Goal: Check status: Check status

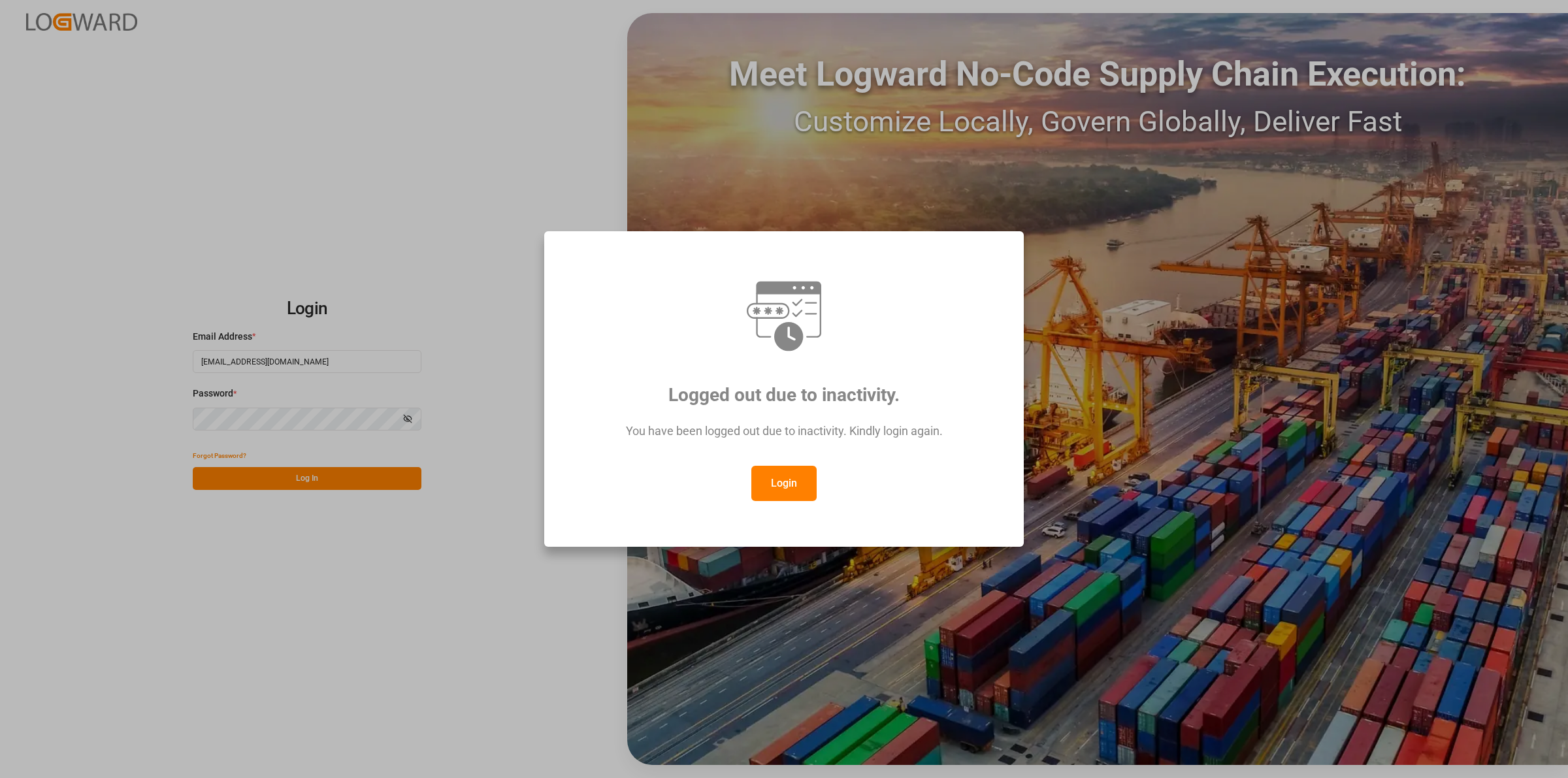
click at [796, 487] on button "Login" at bounding box center [784, 483] width 66 height 35
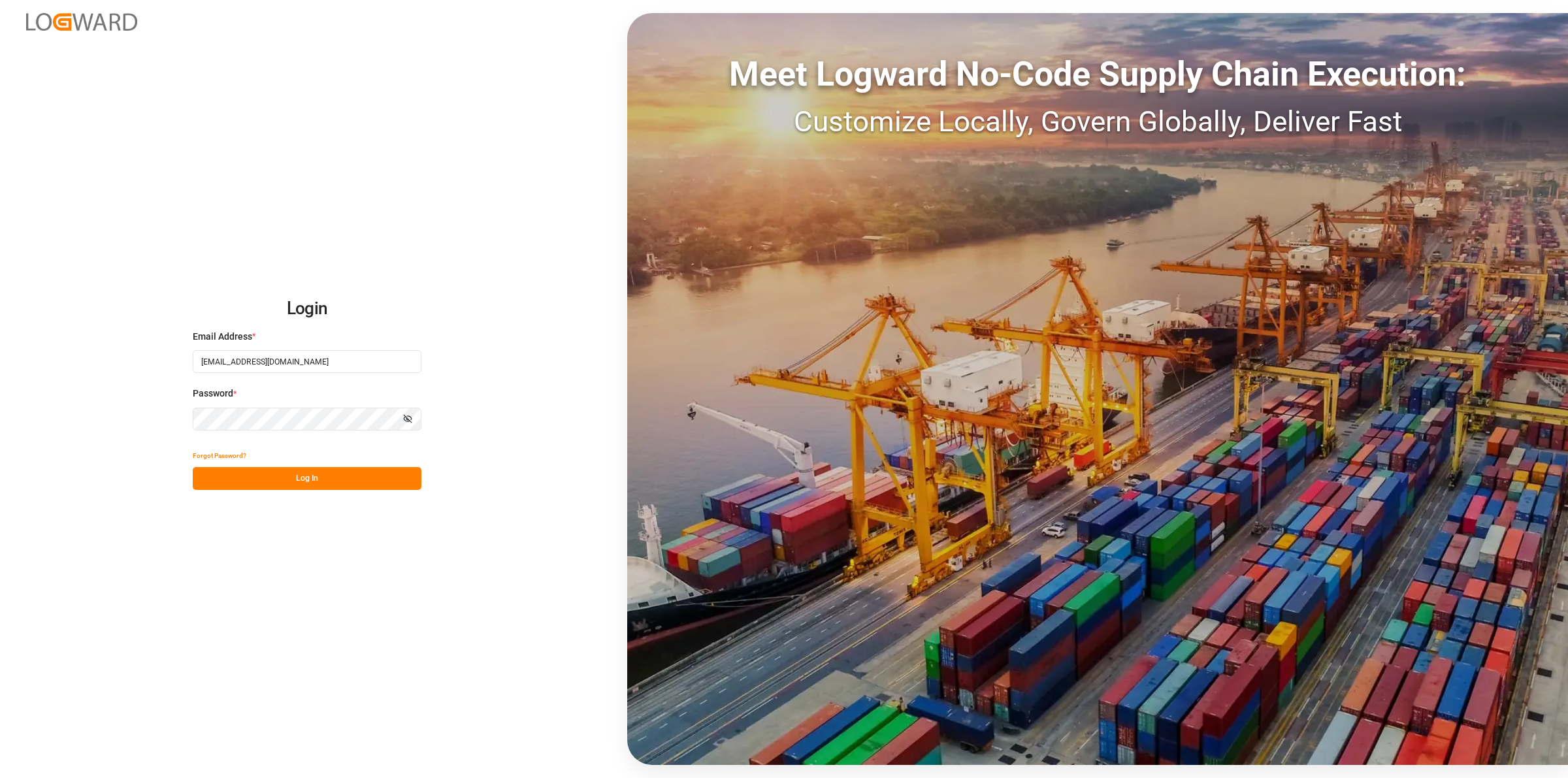
click at [391, 482] on button "Log In" at bounding box center [307, 478] width 229 height 23
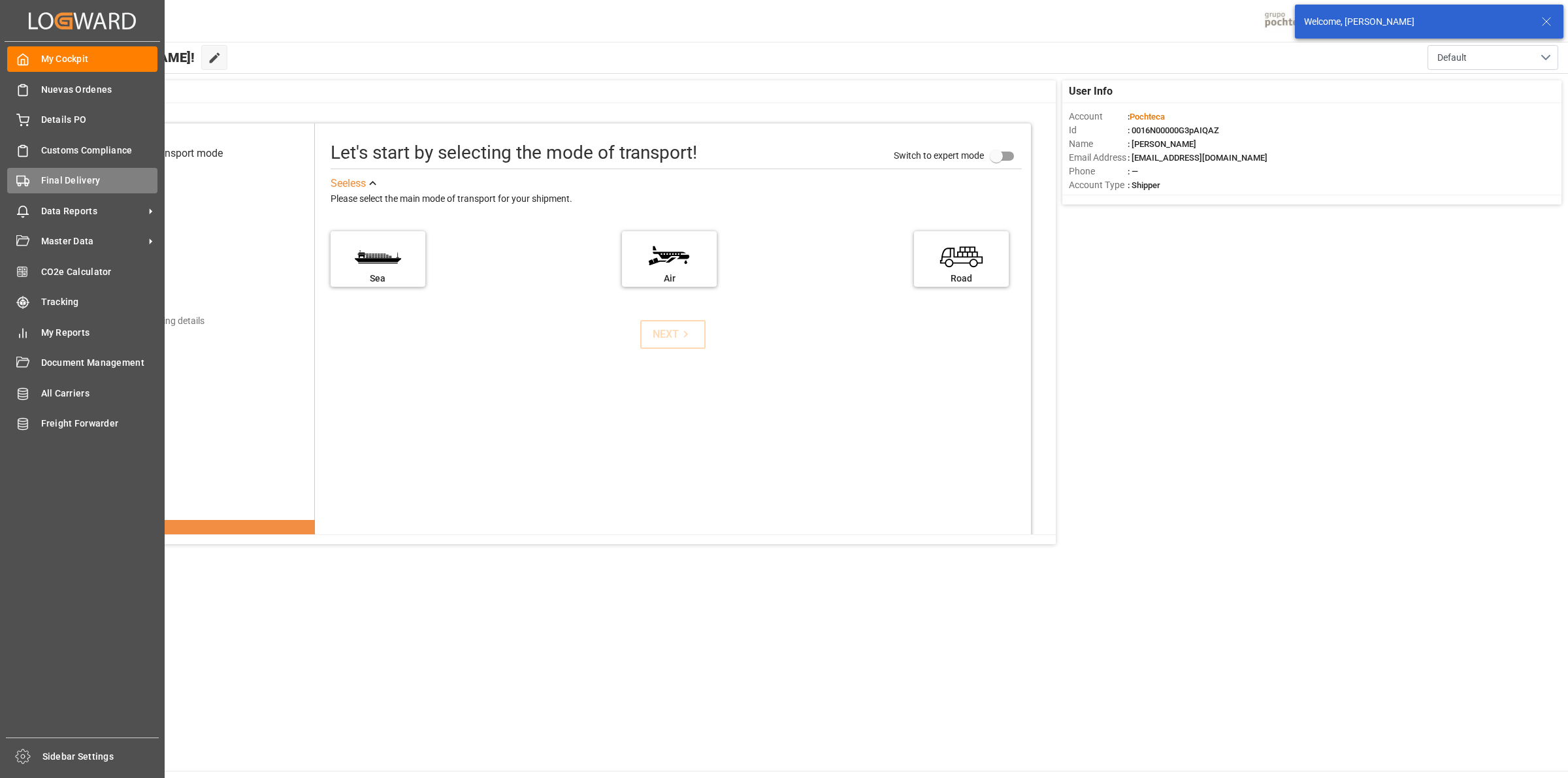
click at [24, 185] on icon at bounding box center [23, 180] width 13 height 13
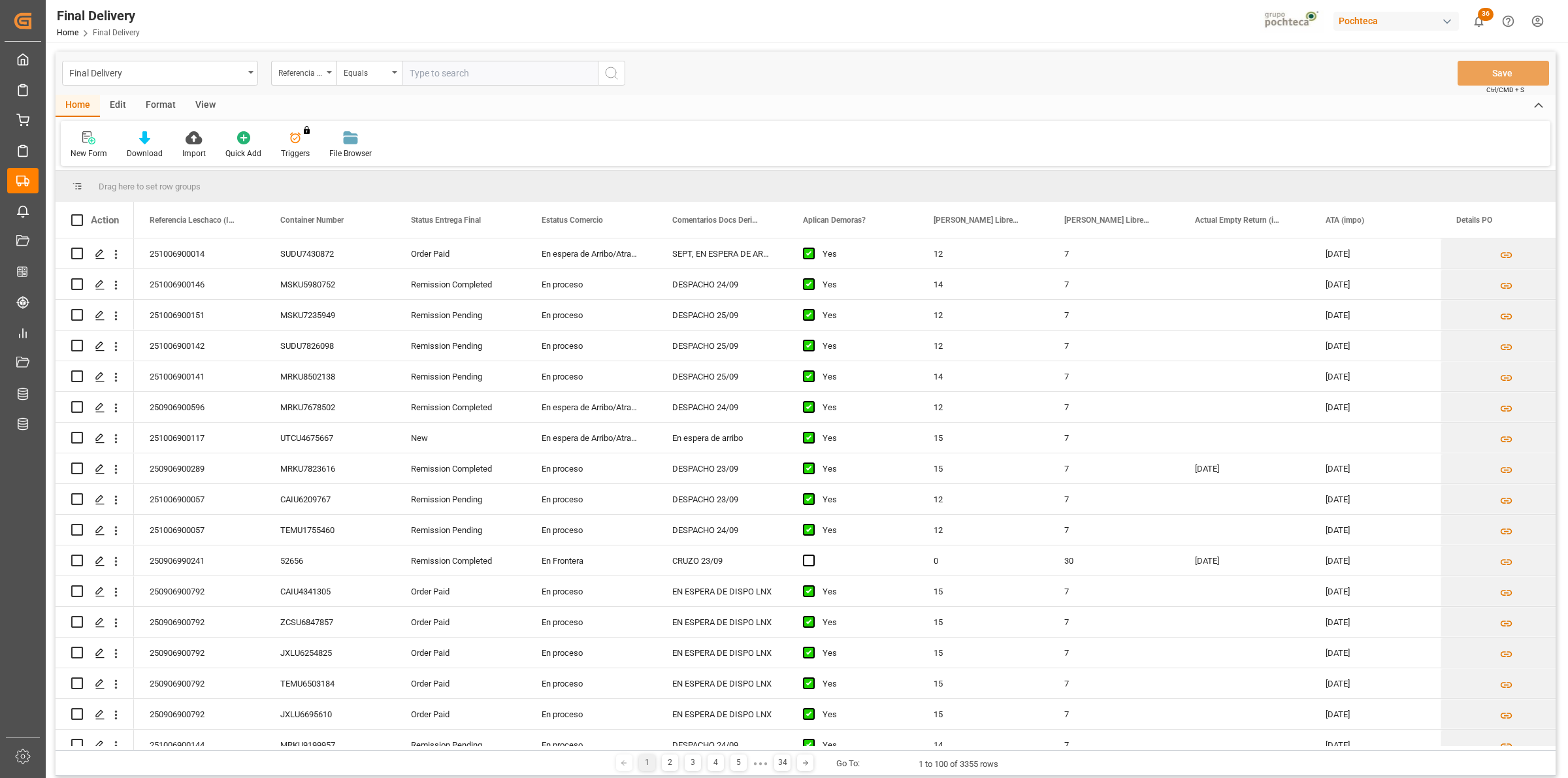
click at [212, 100] on div "View" at bounding box center [205, 105] width 39 height 22
click at [77, 106] on div "Home" at bounding box center [77, 105] width 45 height 22
click at [201, 95] on div "View" at bounding box center [205, 105] width 39 height 22
click at [82, 141] on icon at bounding box center [83, 138] width 13 height 13
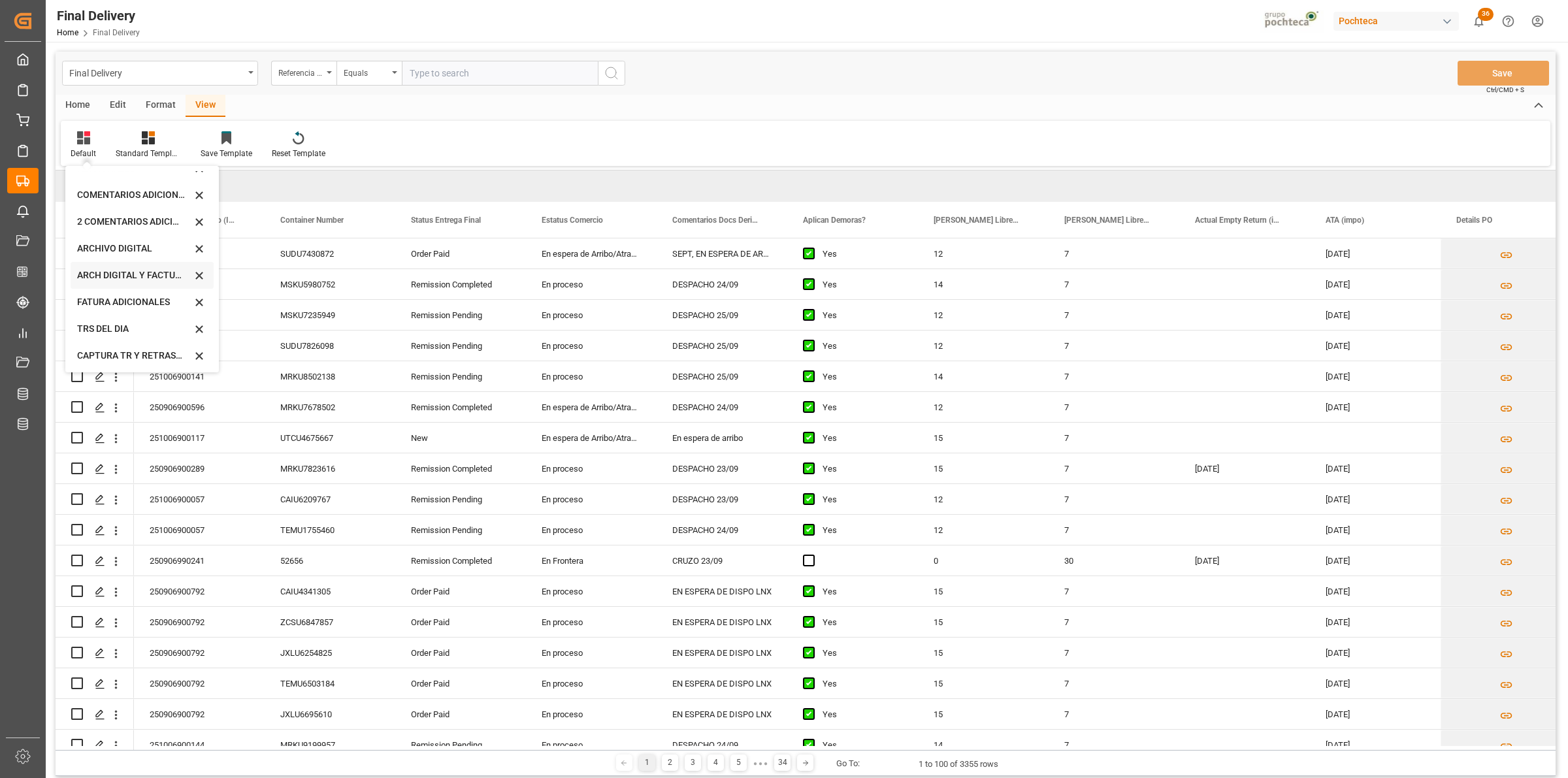
scroll to position [124, 0]
click at [117, 357] on div "CAPTURA TR Y RETRASO CON ENTREGA Y SUCURSAL" at bounding box center [134, 355] width 114 height 14
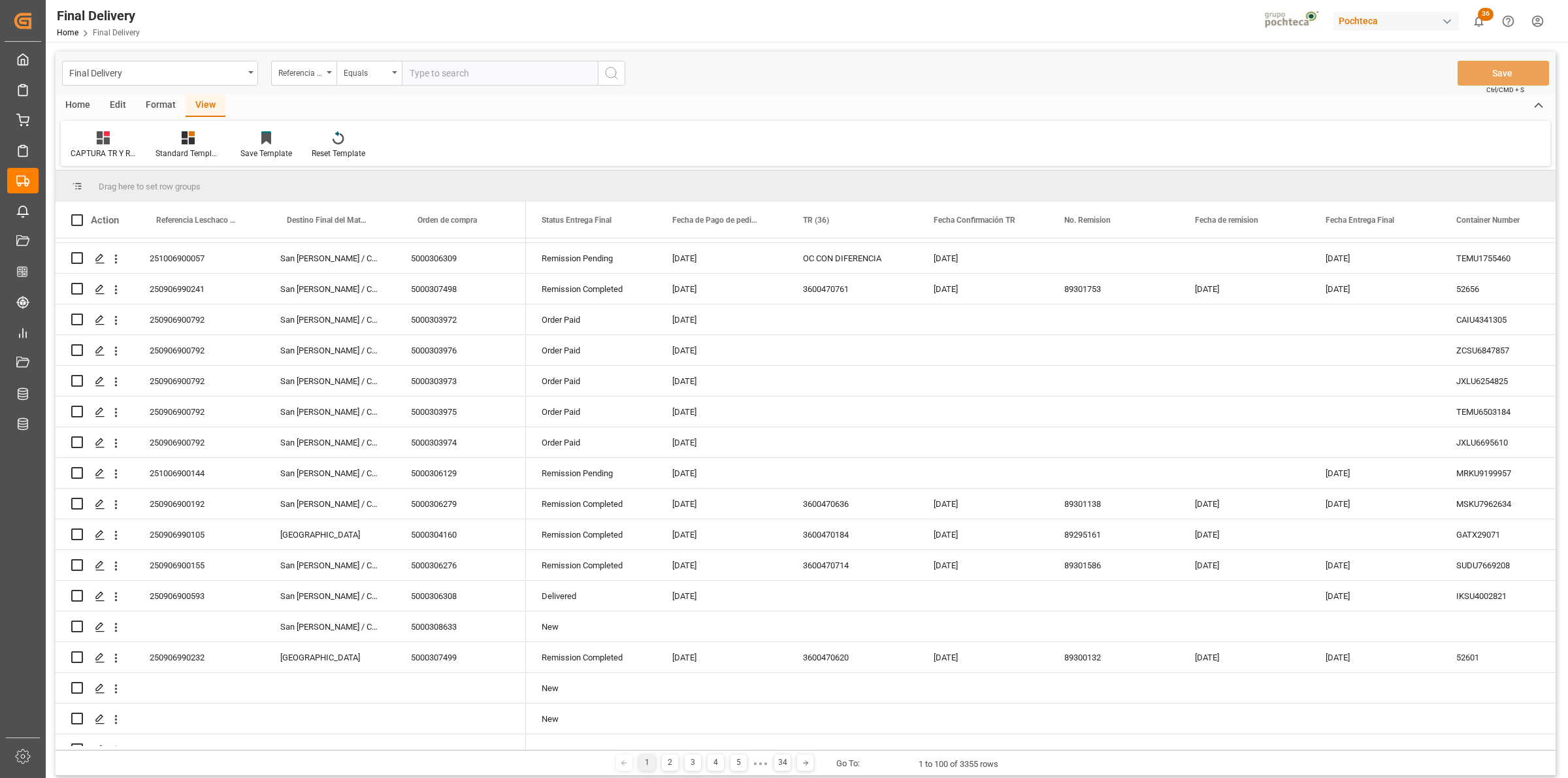
scroll to position [0, 0]
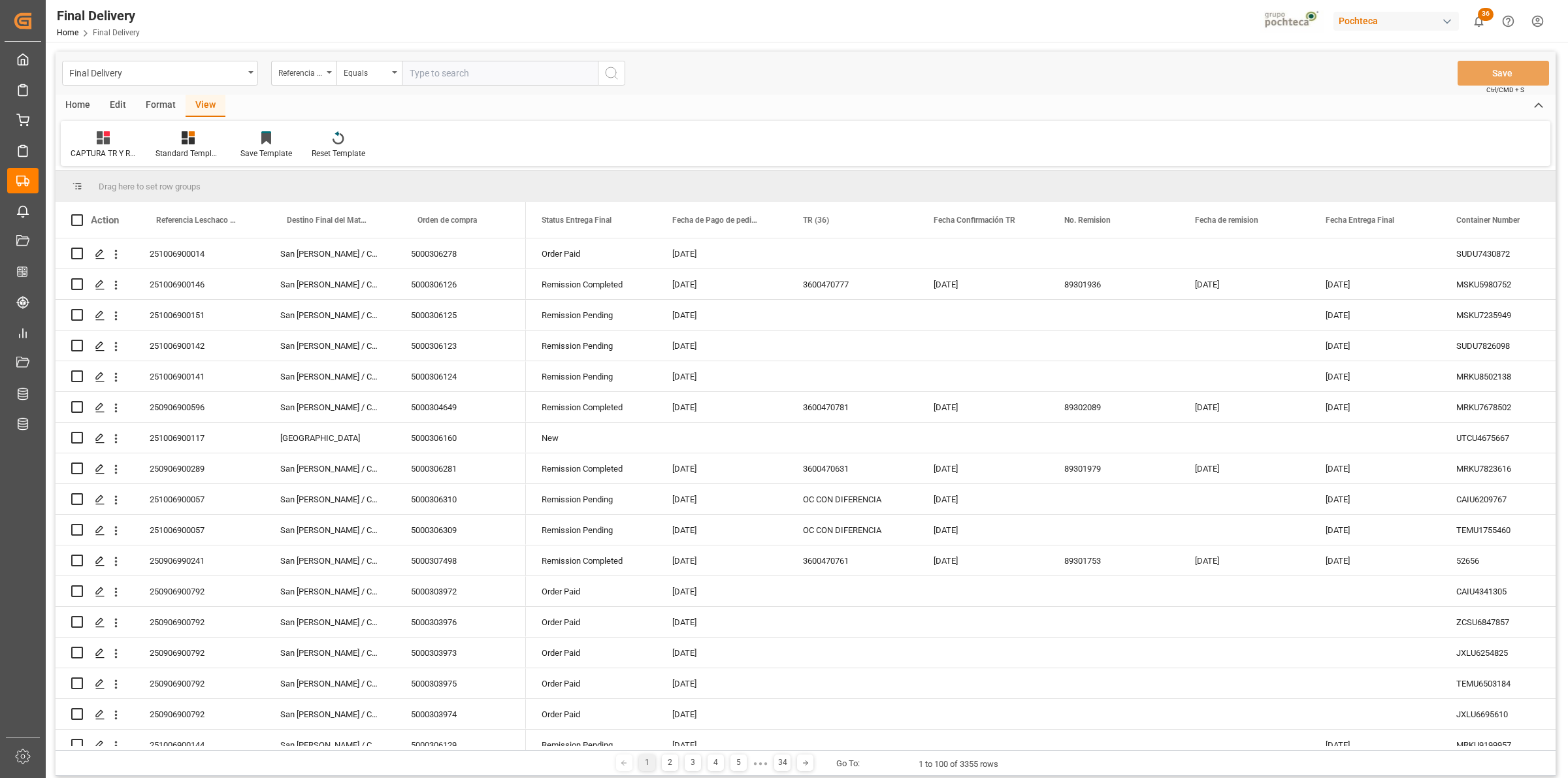
click at [158, 95] on div "Format" at bounding box center [160, 105] width 50 height 22
drag, startPoint x: 149, startPoint y: 140, endPoint x: 153, endPoint y: 152, distance: 12.6
click at [147, 138] on icon at bounding box center [150, 138] width 13 height 13
drag, startPoint x: 188, startPoint y: 187, endPoint x: 176, endPoint y: 194, distance: 13.9
click at [178, 194] on div "DESTINO PARA REMI" at bounding box center [180, 184] width 99 height 27
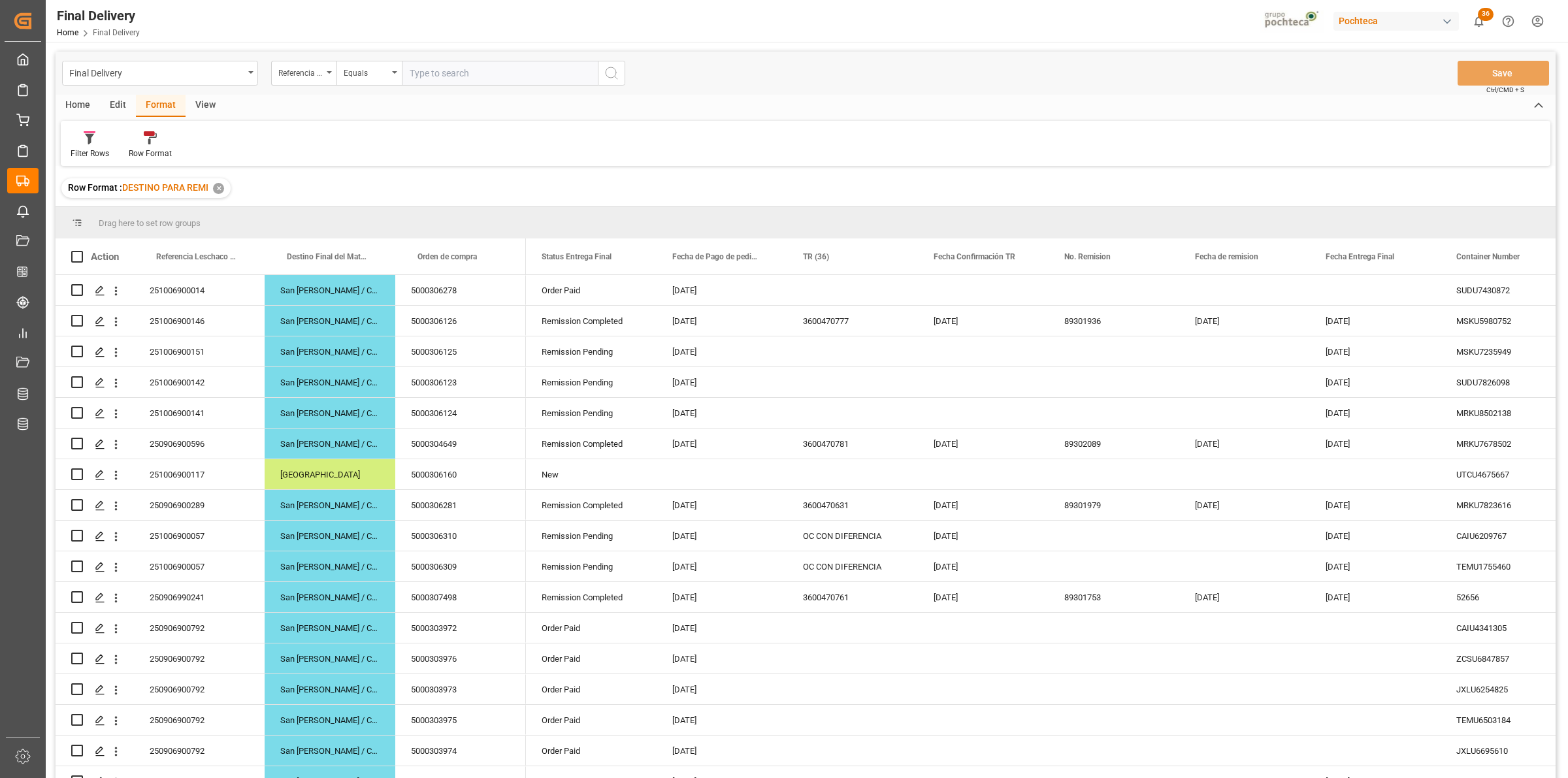
click at [210, 108] on div "View" at bounding box center [205, 105] width 39 height 22
click at [1421, 252] on span at bounding box center [1418, 256] width 11 height 11
click at [1417, 259] on span at bounding box center [1418, 256] width 11 height 11
click at [1415, 256] on span at bounding box center [1418, 256] width 11 height 11
click at [1497, 259] on span "filter" at bounding box center [1493, 258] width 11 height 11
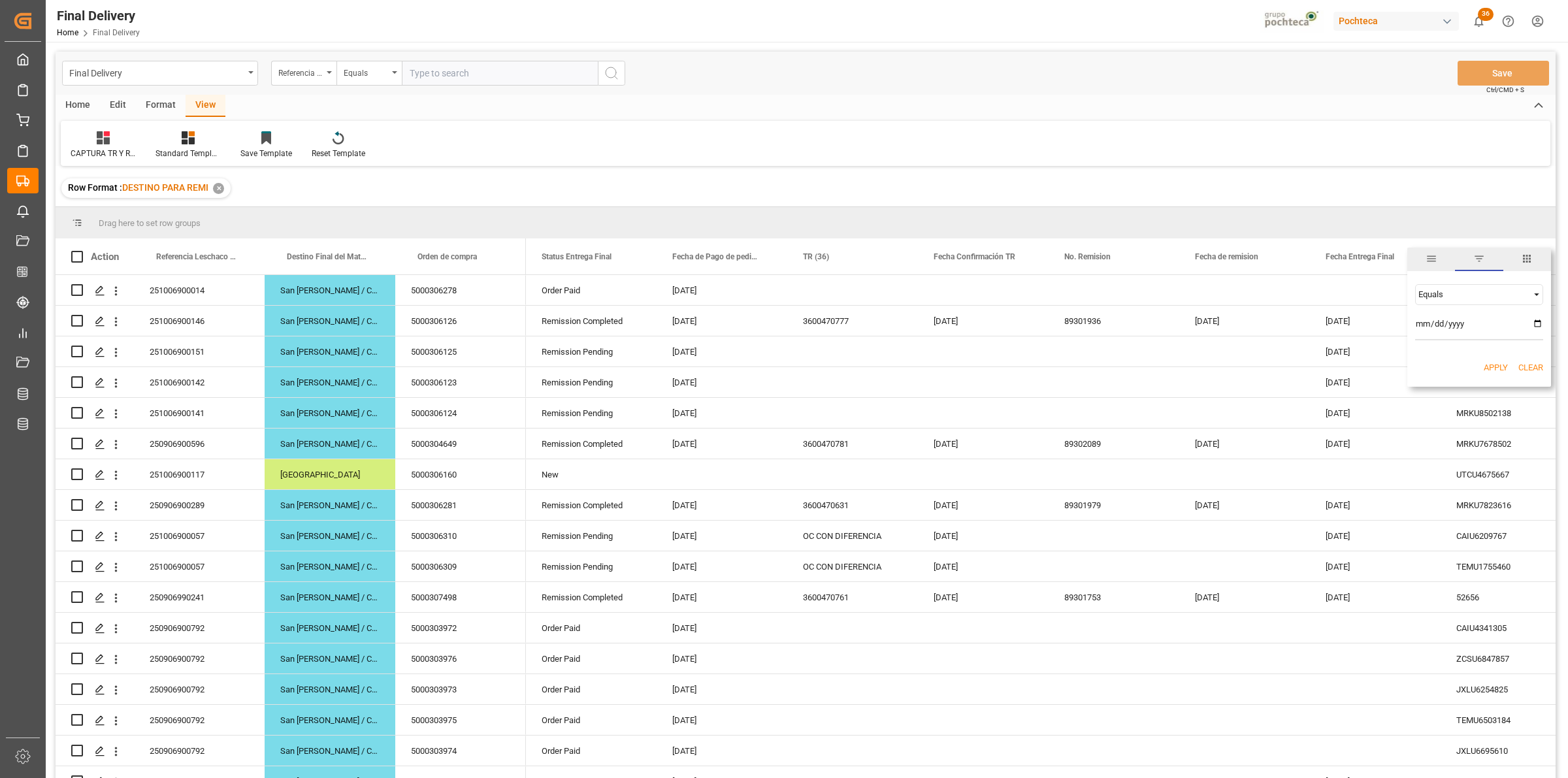
click at [1534, 324] on input "date" at bounding box center [1479, 327] width 128 height 26
type input "[DATE]"
click at [1497, 371] on button "Apply" at bounding box center [1496, 367] width 25 height 13
